Goal: Complete application form

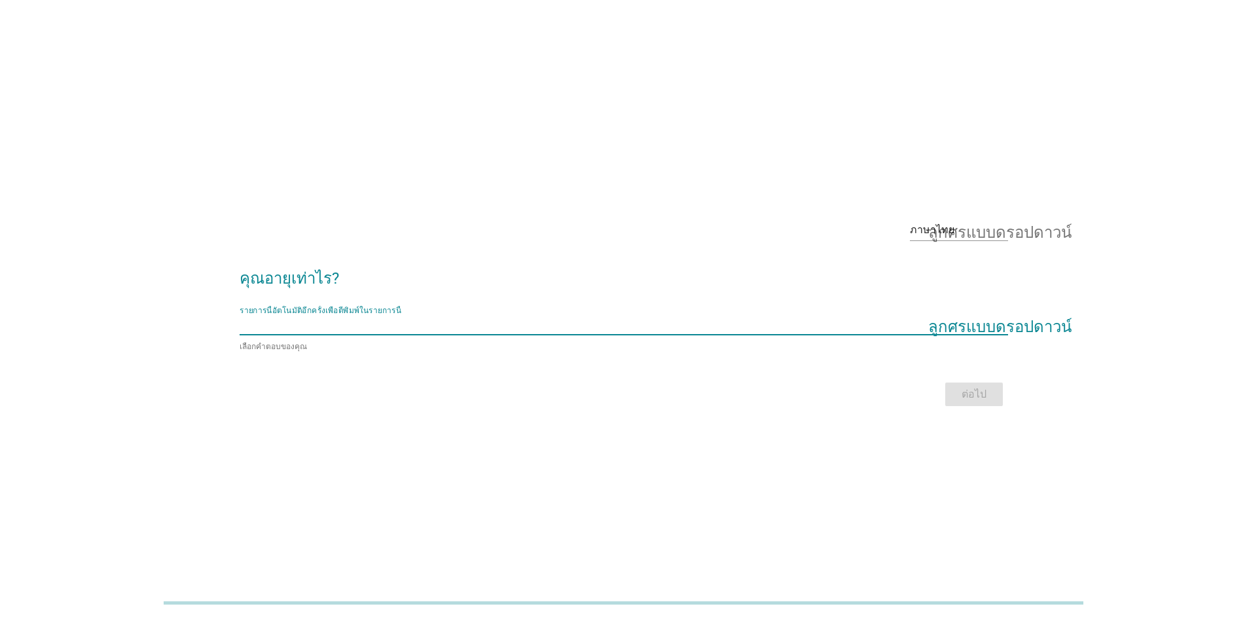
click at [332, 320] on input "รายการนี้อัตโนมัติอีกครั้งเพื่อตีพิมพ์ในรายการนี้" at bounding box center [615, 324] width 750 height 21
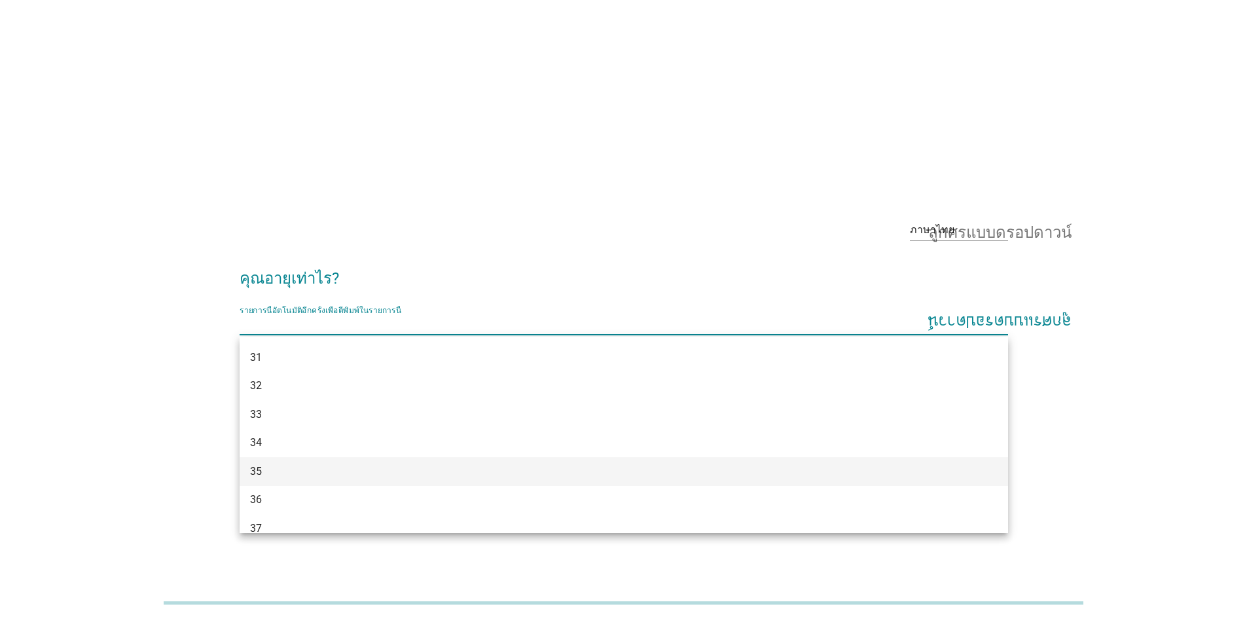
scroll to position [393, 0]
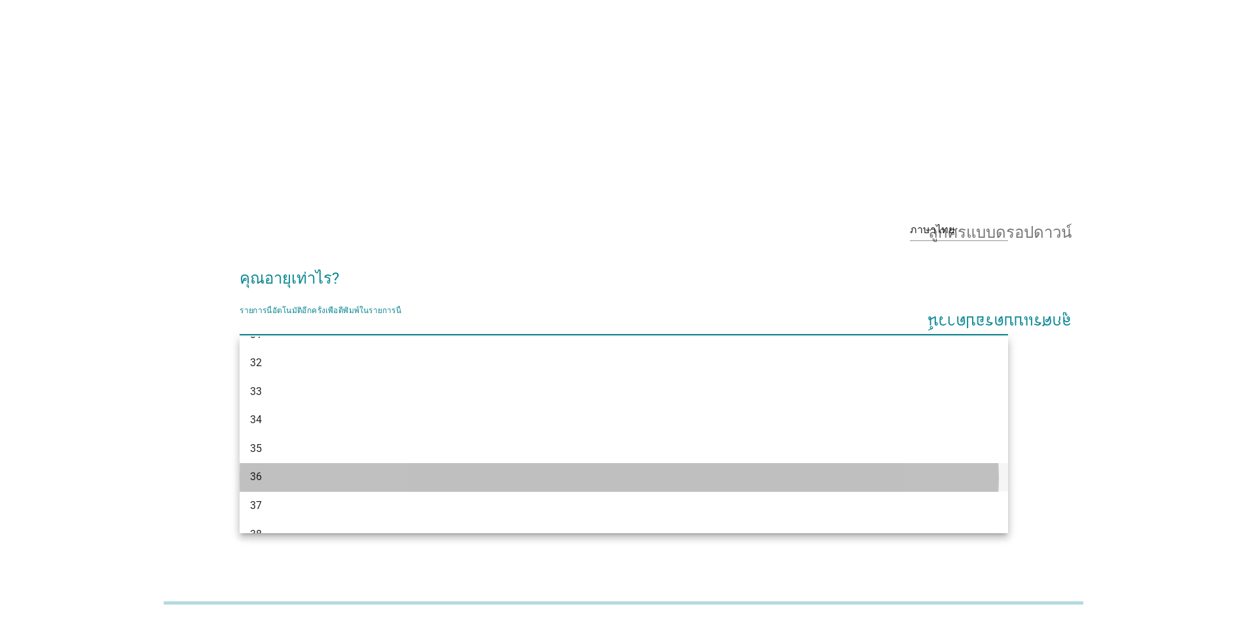
click at [266, 475] on div "36" at bounding box center [592, 477] width 685 height 16
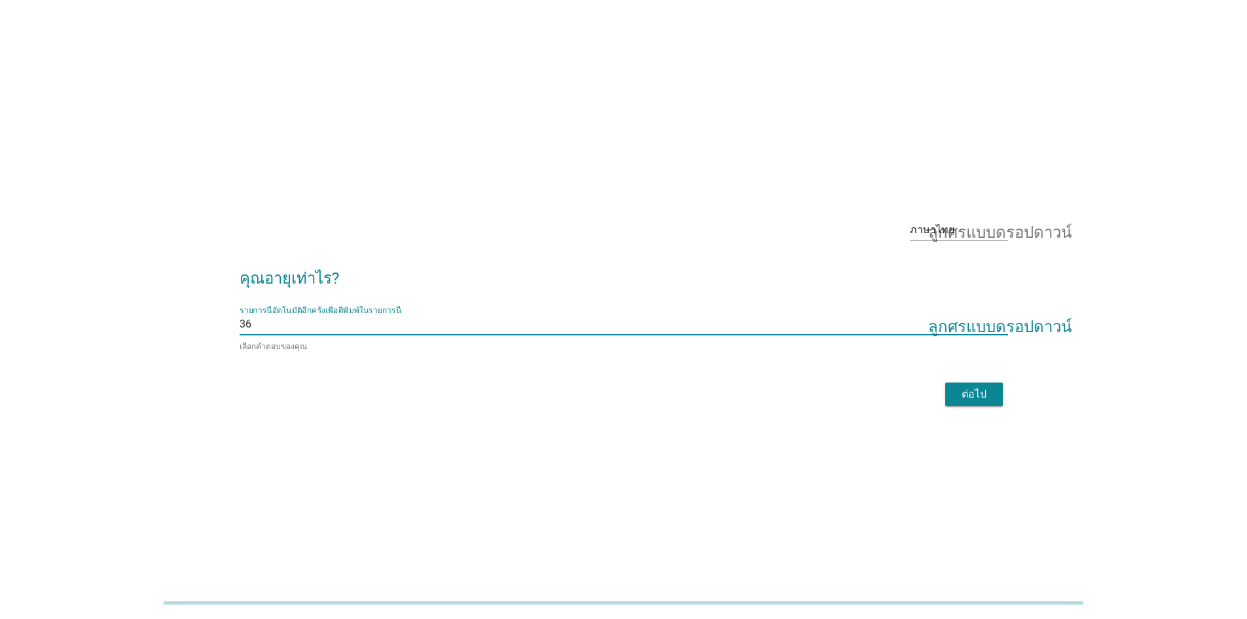
click at [973, 393] on font "ต่อไป" at bounding box center [973, 393] width 25 height 12
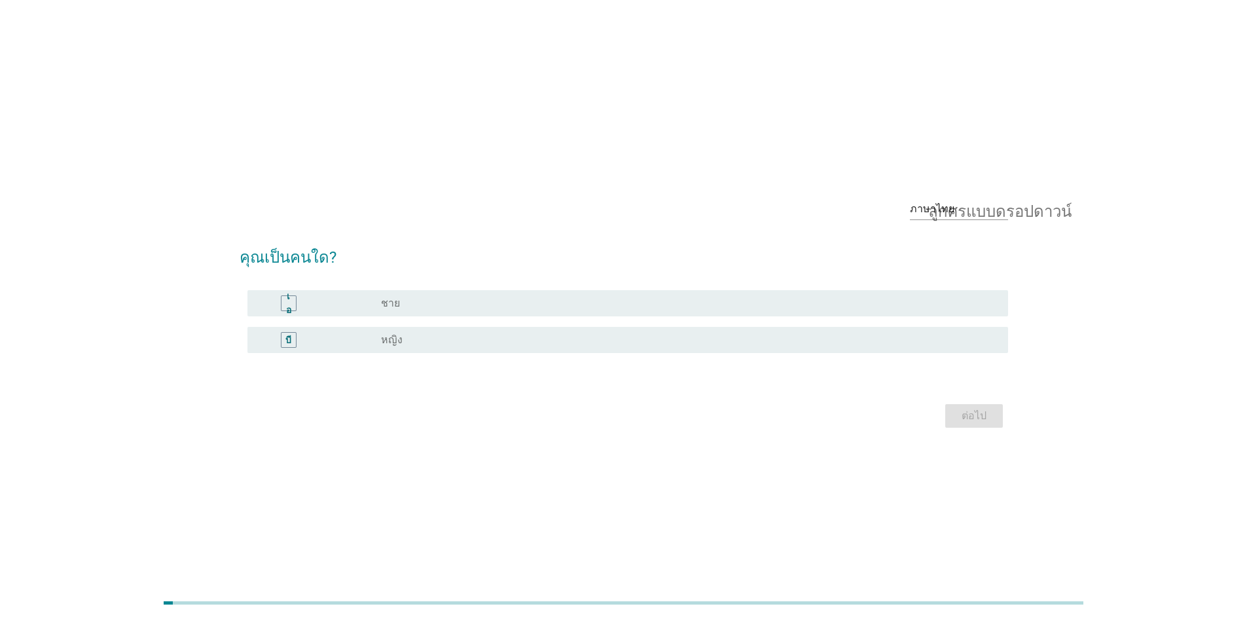
click at [393, 345] on font "หญิง" at bounding box center [392, 339] width 22 height 12
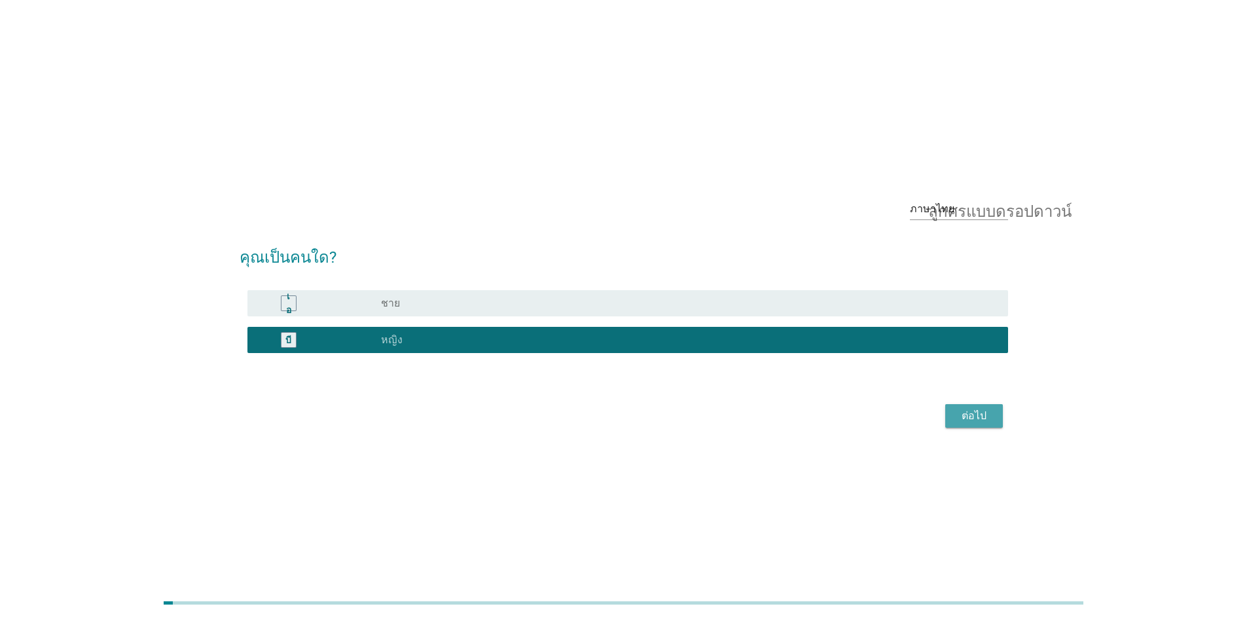
click at [973, 417] on font "ต่อไป" at bounding box center [973, 415] width 25 height 12
click at [393, 343] on font "หญิง" at bounding box center [392, 339] width 22 height 12
click at [973, 418] on div "ต่อไป" at bounding box center [624, 415] width 768 height 31
click at [974, 414] on div "ต่อไป" at bounding box center [624, 415] width 768 height 31
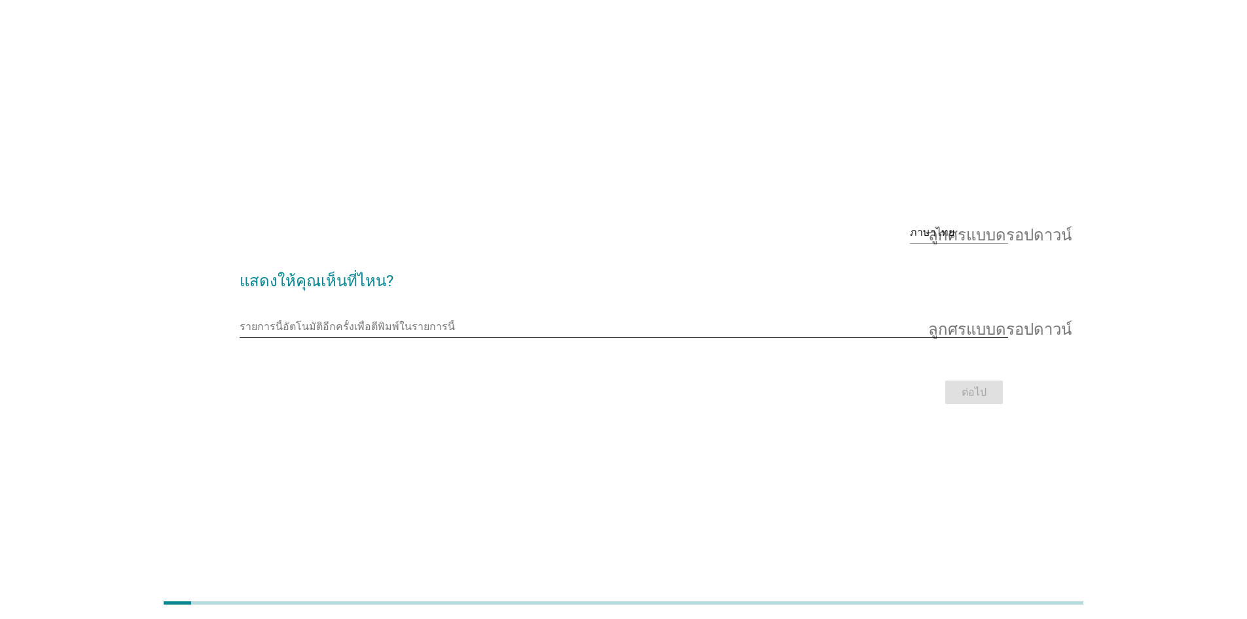
click at [289, 327] on input "รายการนี้อัตโนมัติอีกครั้งเพื่อตีพิมพ์ในรายการนี้" at bounding box center [615, 326] width 750 height 21
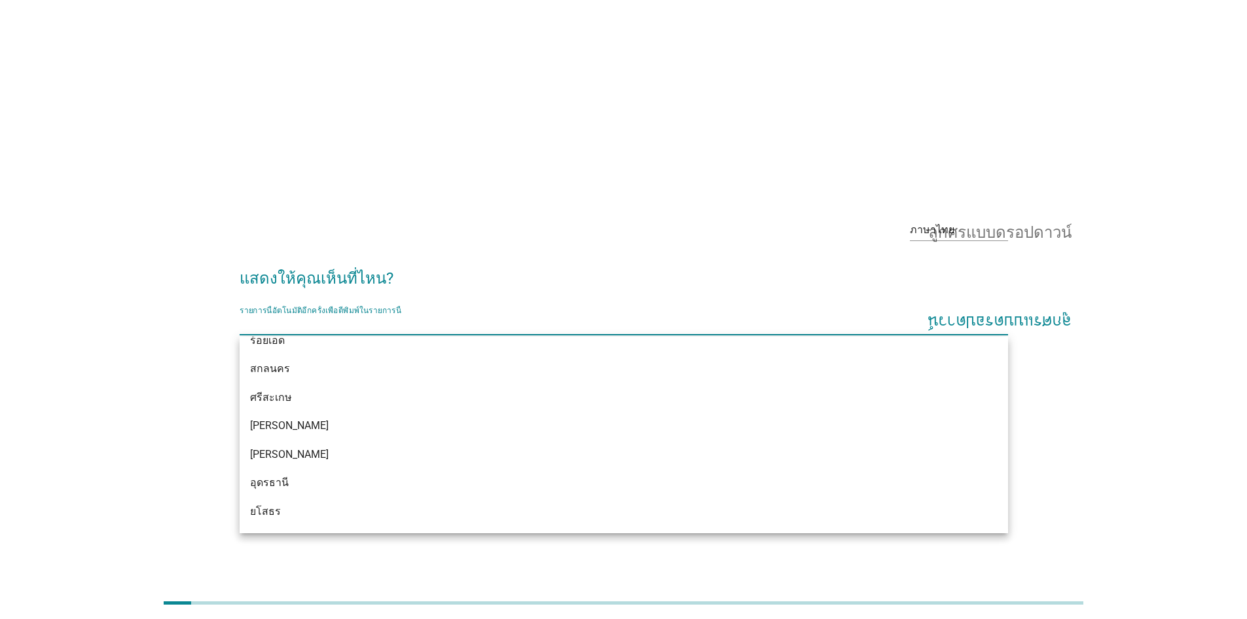
scroll to position [458, 0]
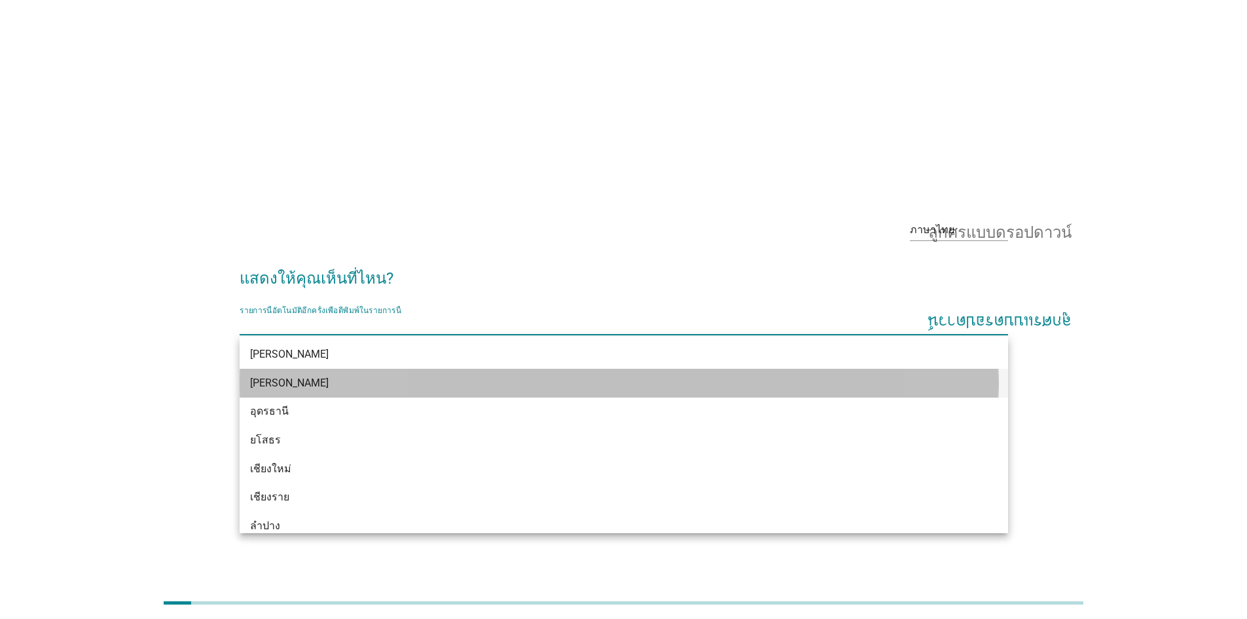
click at [272, 386] on font "[PERSON_NAME]" at bounding box center [289, 382] width 79 height 12
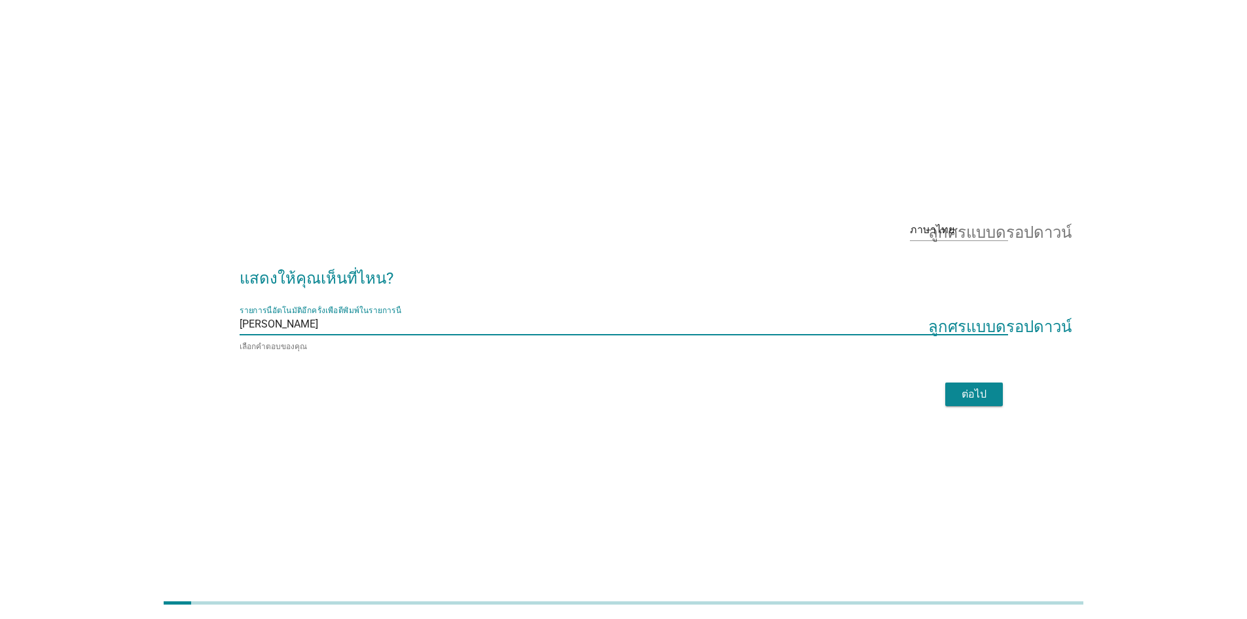
click at [969, 393] on font "ต่อไป" at bounding box center [973, 393] width 25 height 12
